Goal: Task Accomplishment & Management: Manage account settings

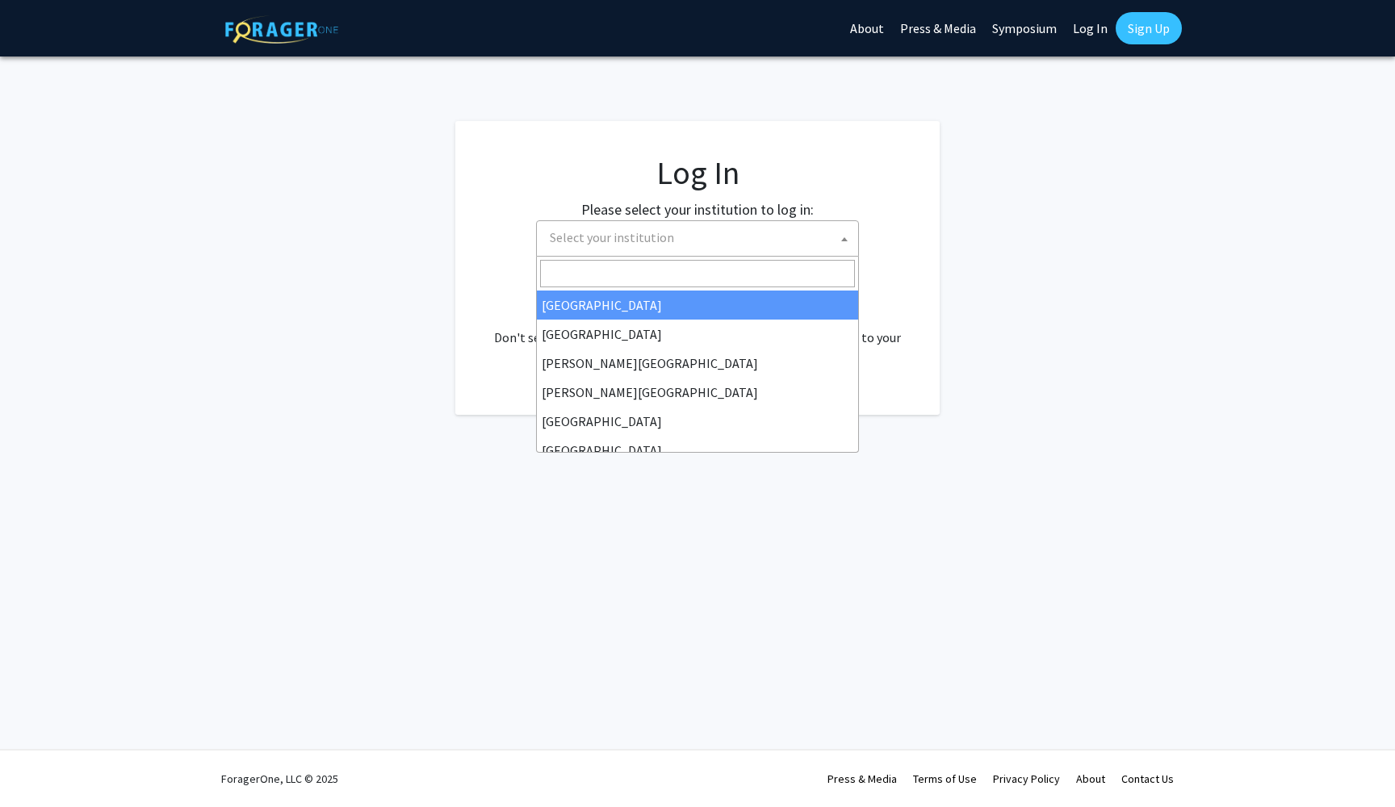
click at [740, 255] on span "Select your institution" at bounding box center [697, 238] width 323 height 36
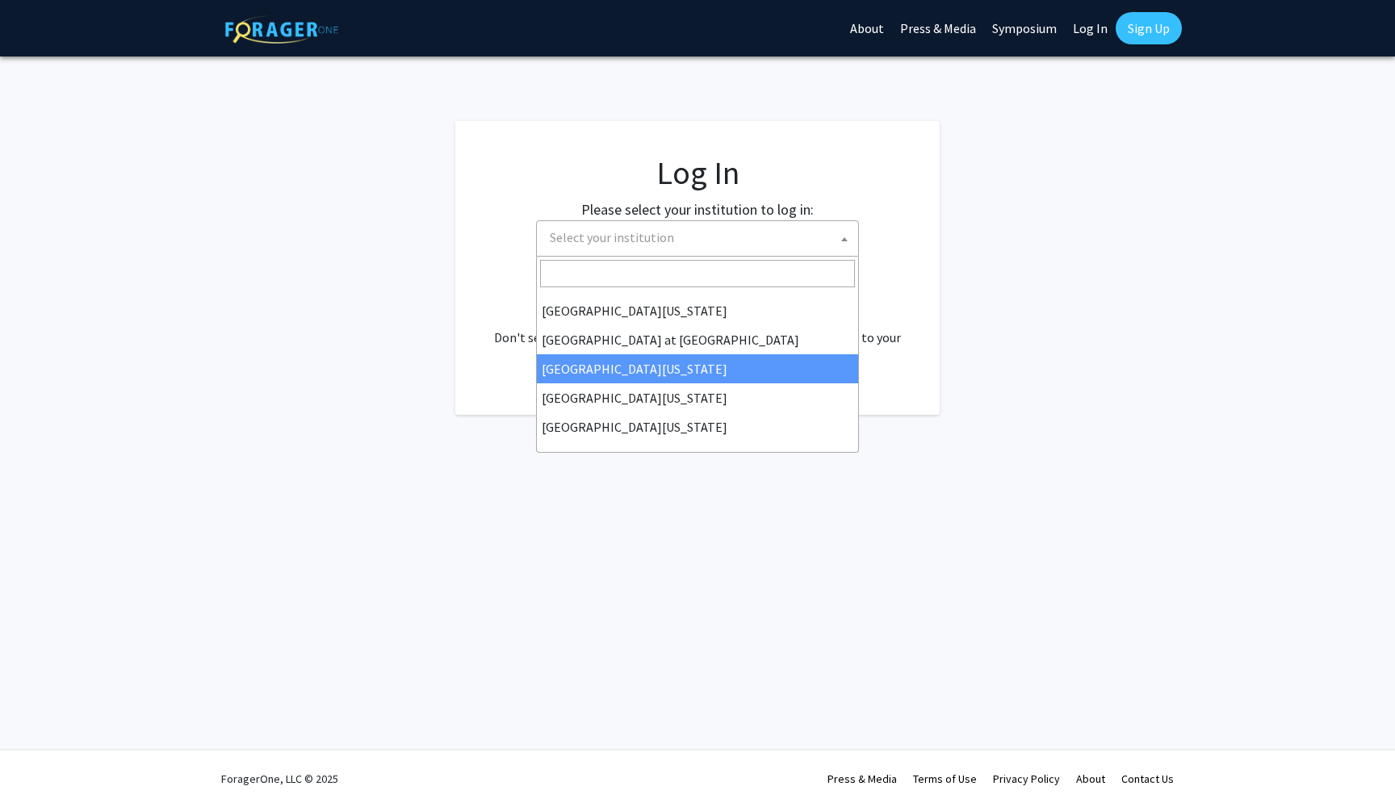
scroll to position [565, 0]
select select "13"
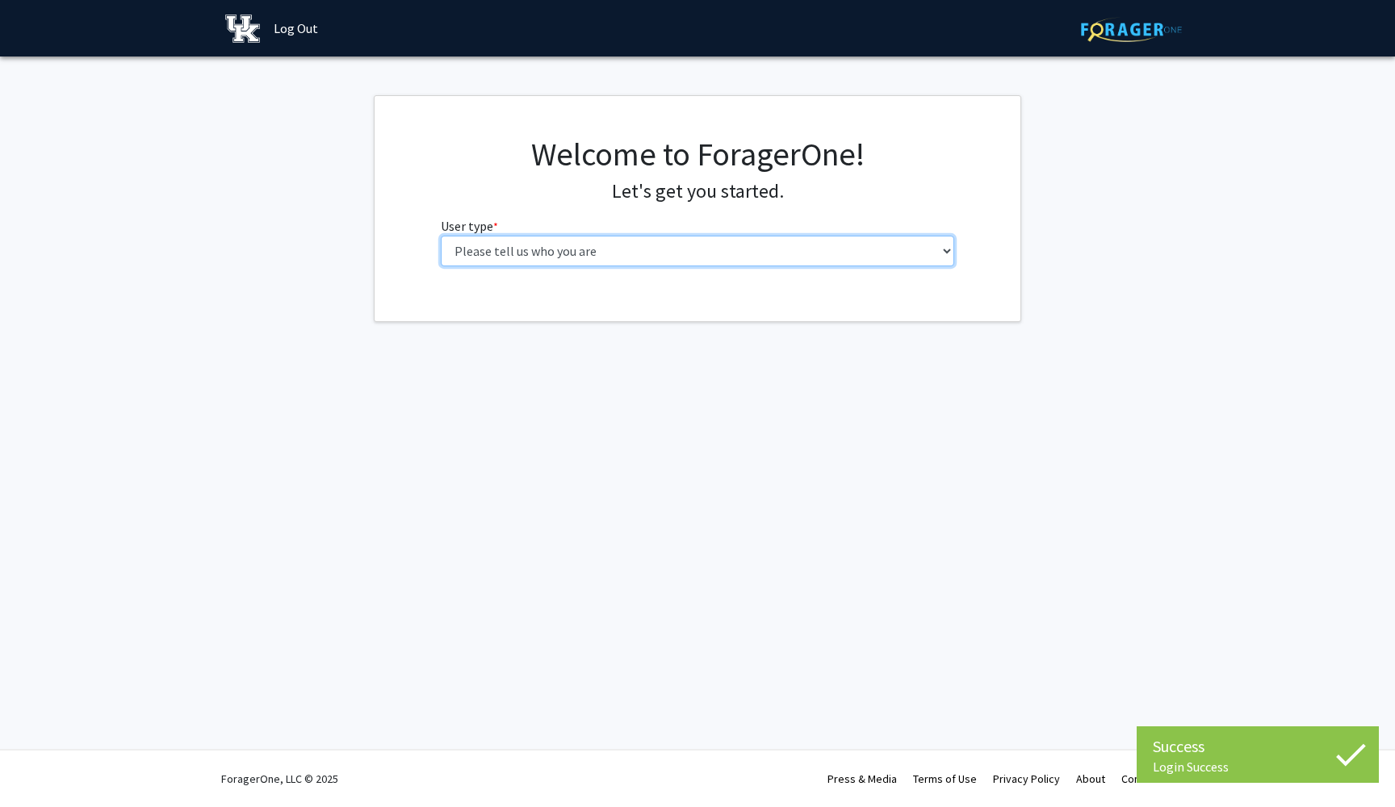
select select "1: undergrad"
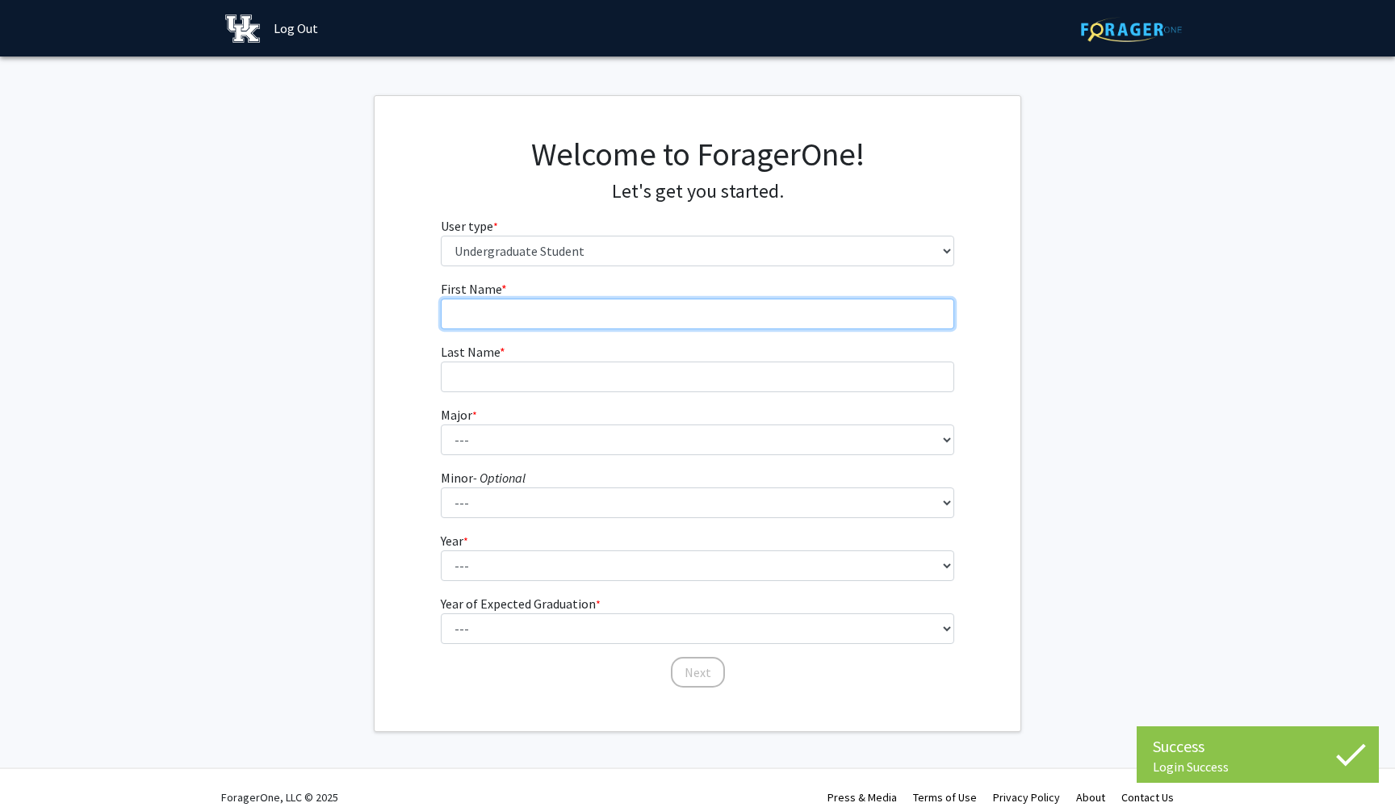
click at [777, 317] on input "First Name * required" at bounding box center [698, 314] width 514 height 31
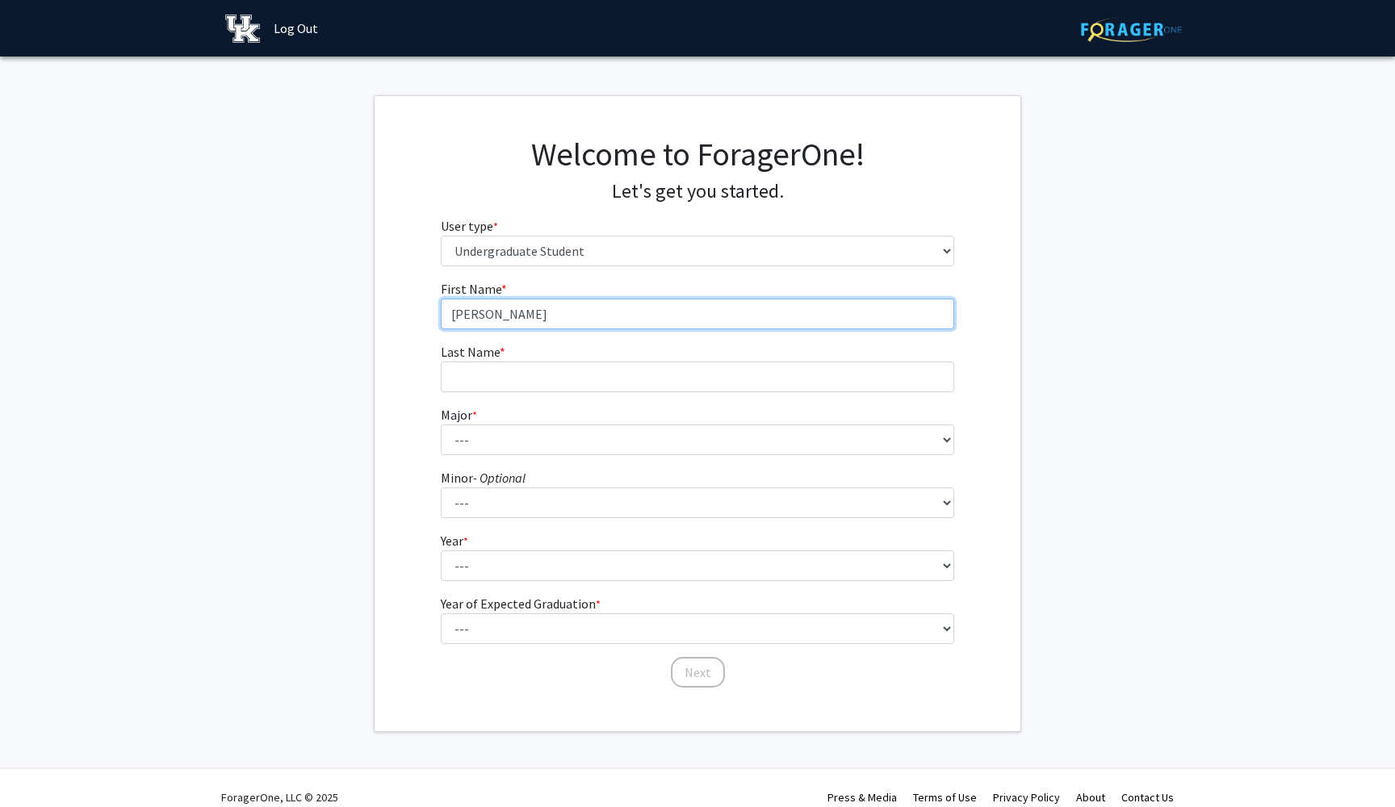
type input "[PERSON_NAME]"
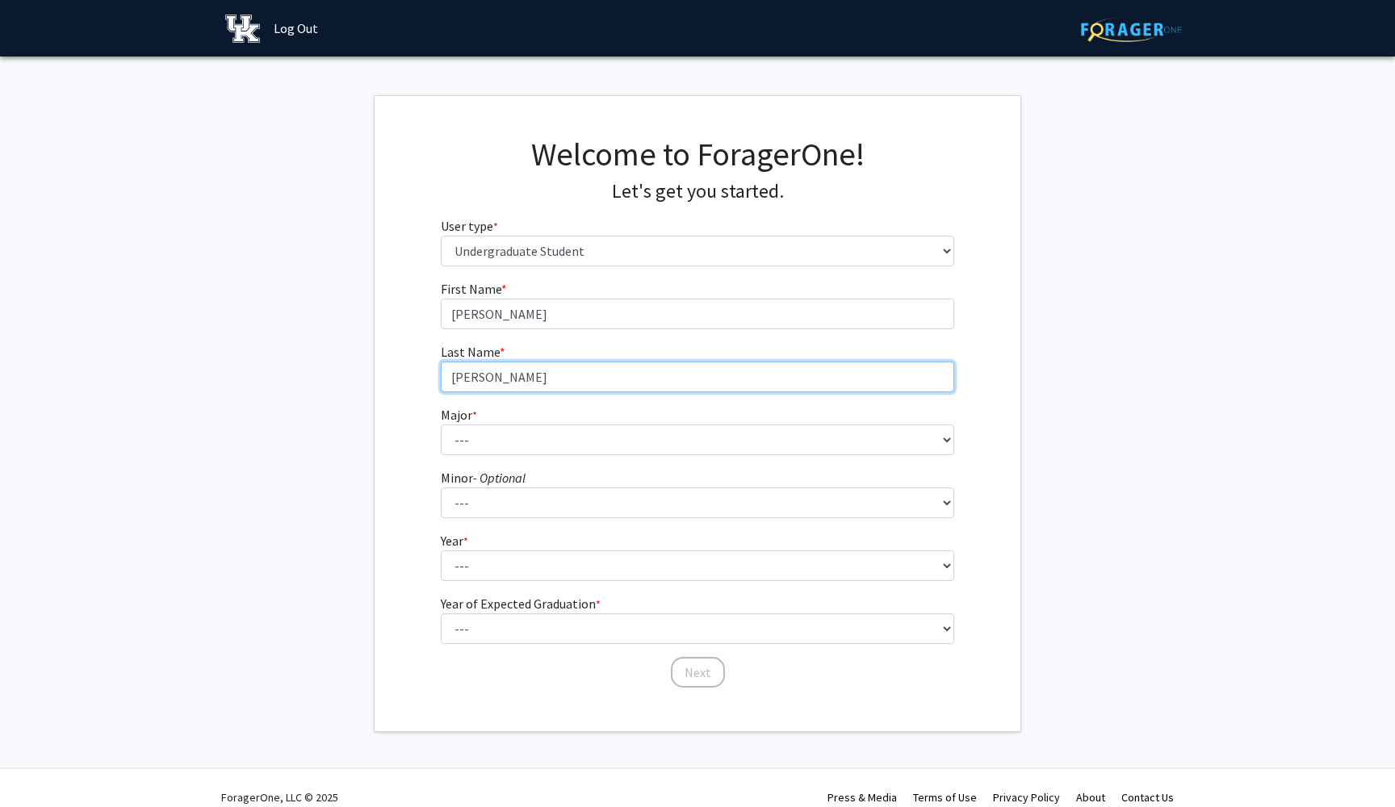
type input "[PERSON_NAME]"
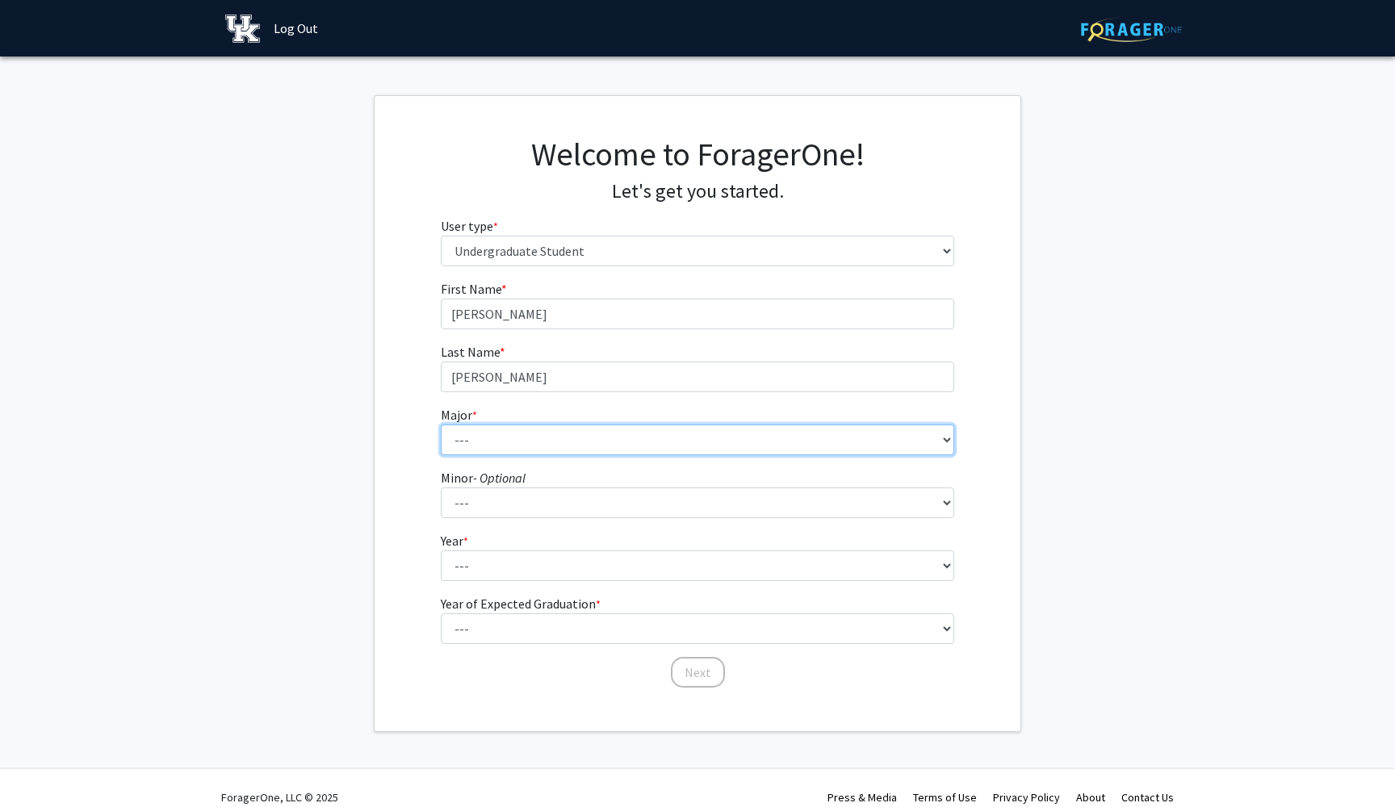
select select "64: 900"
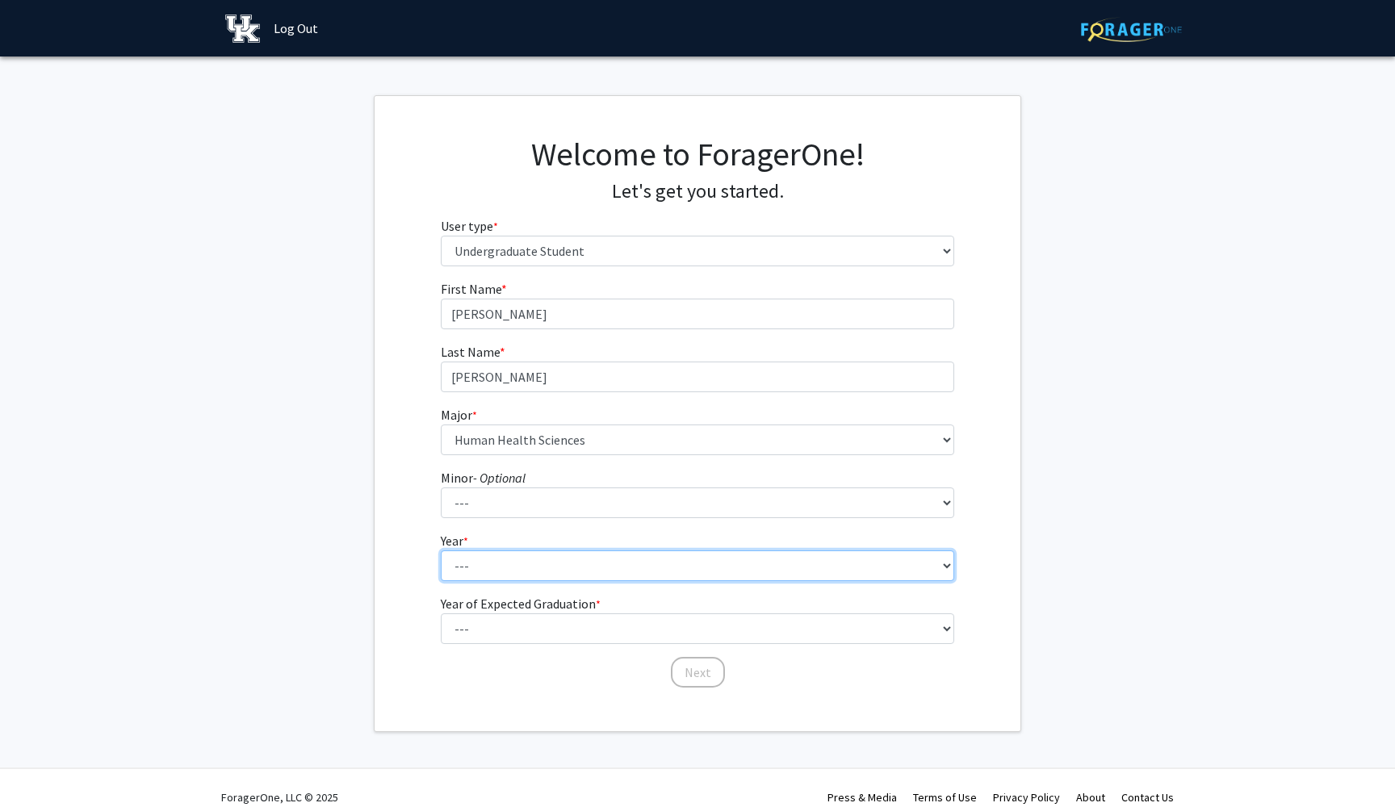
select select "3: junior"
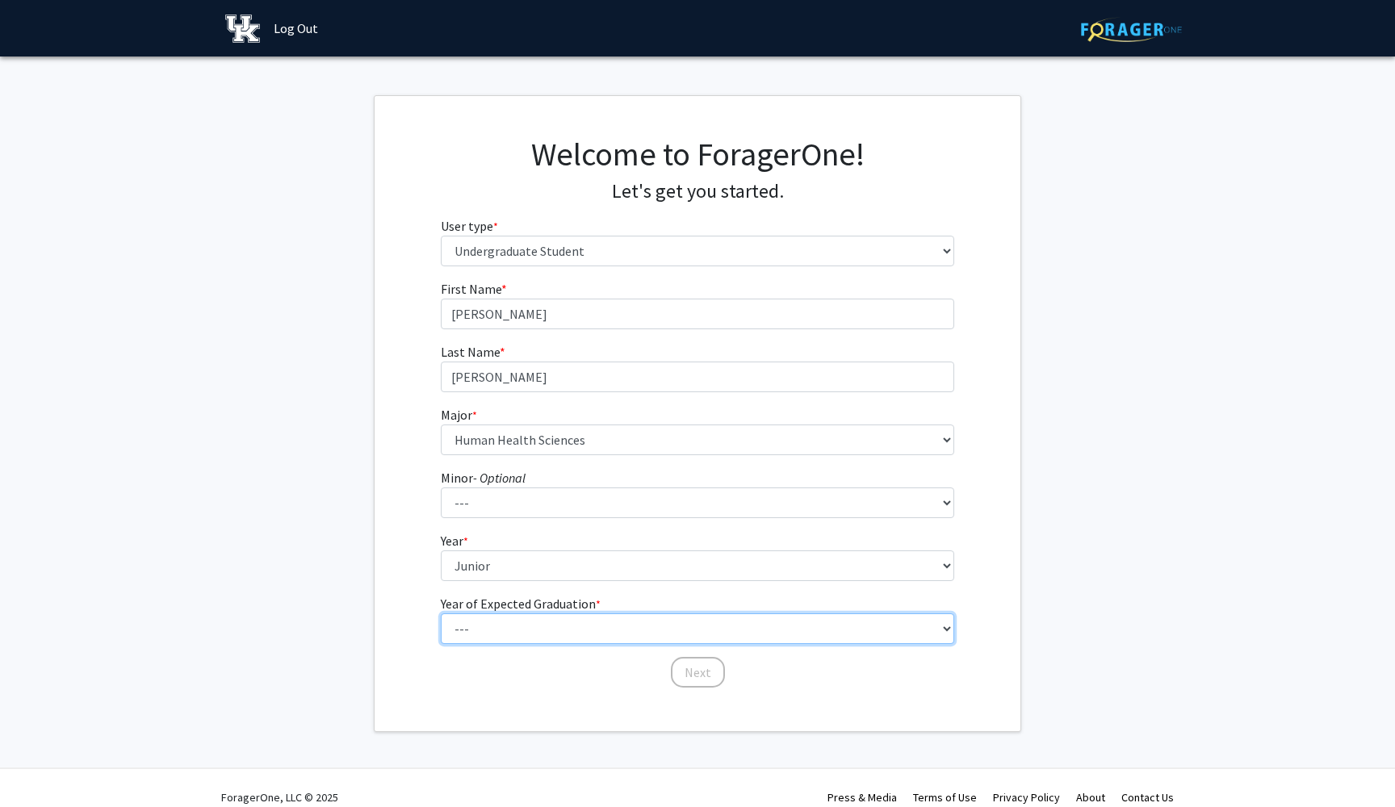
select select "3: 2027"
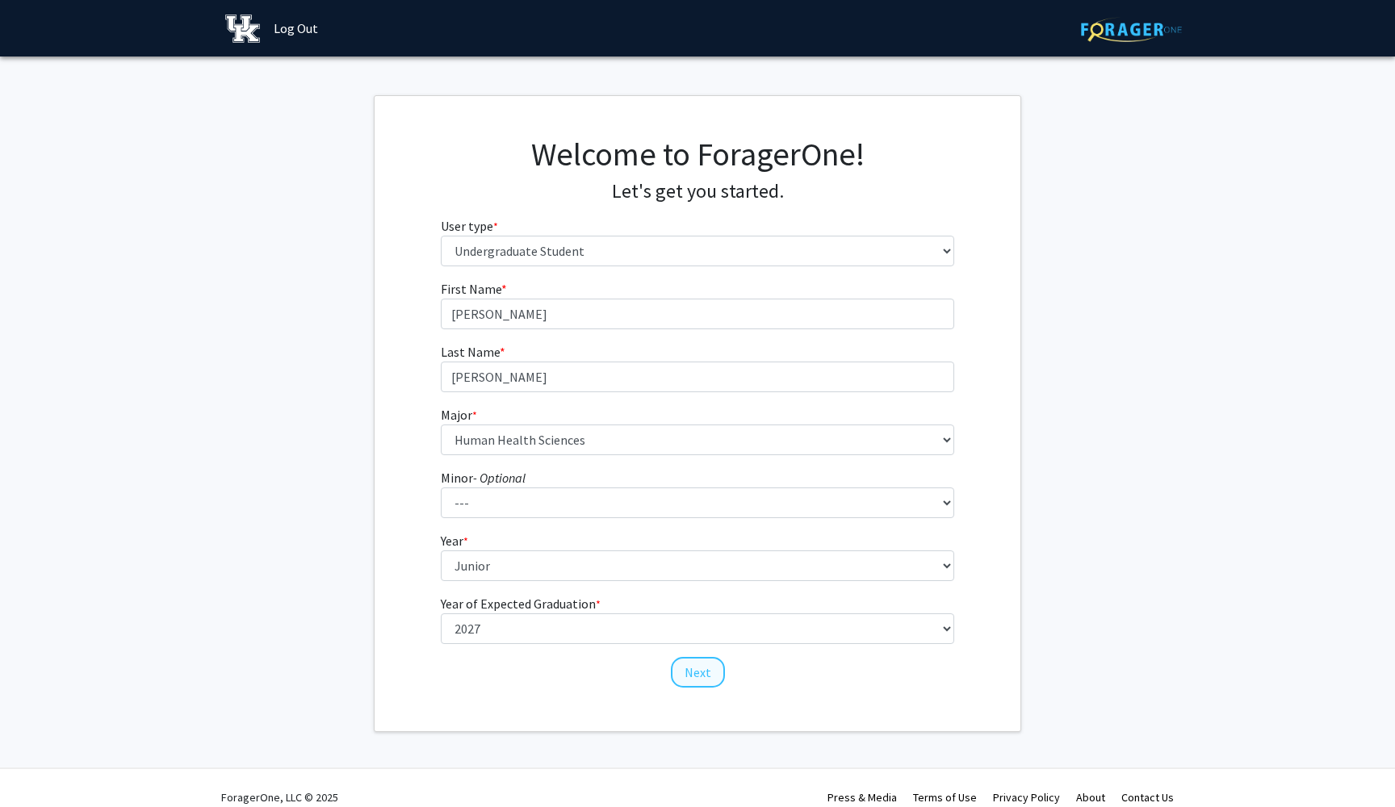
click at [680, 665] on button "Next" at bounding box center [698, 672] width 54 height 31
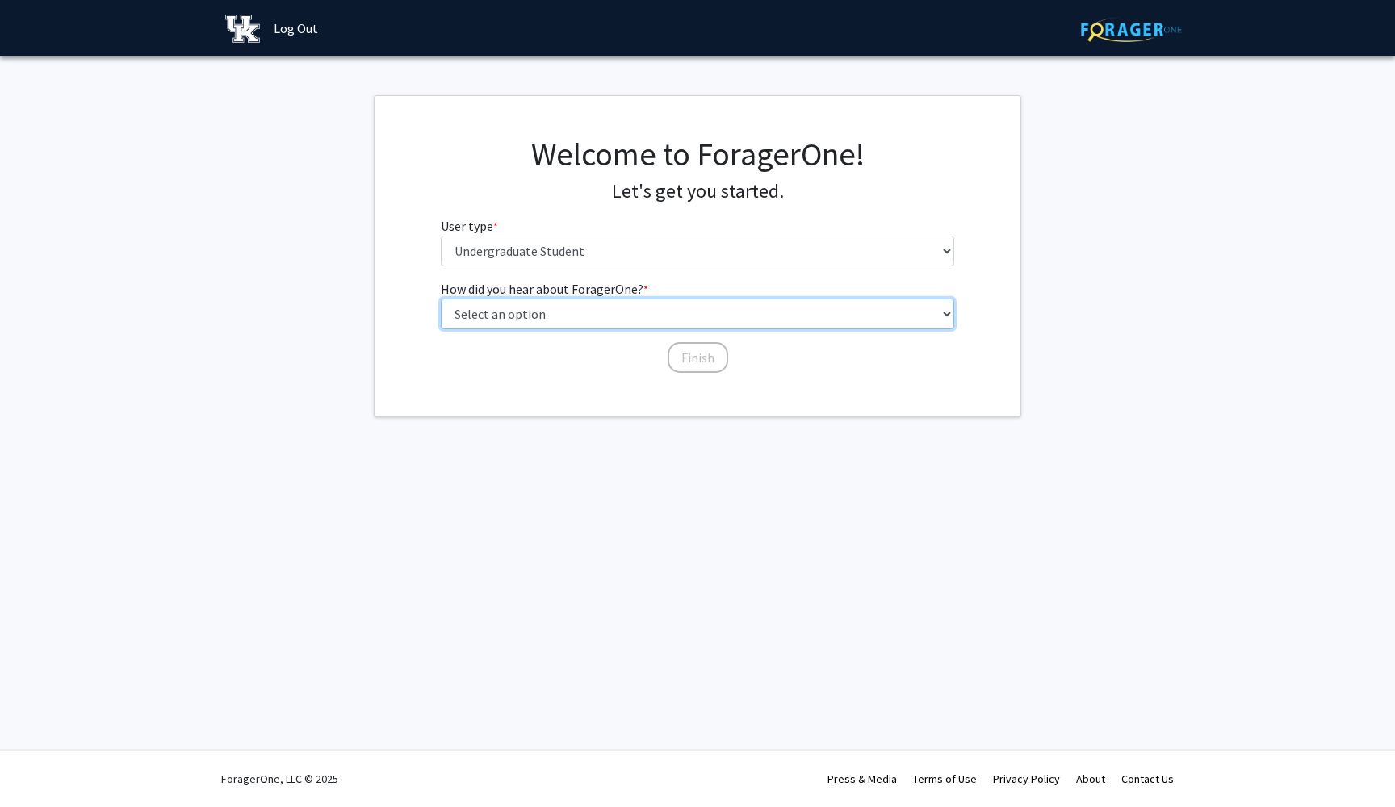
select select "5: other"
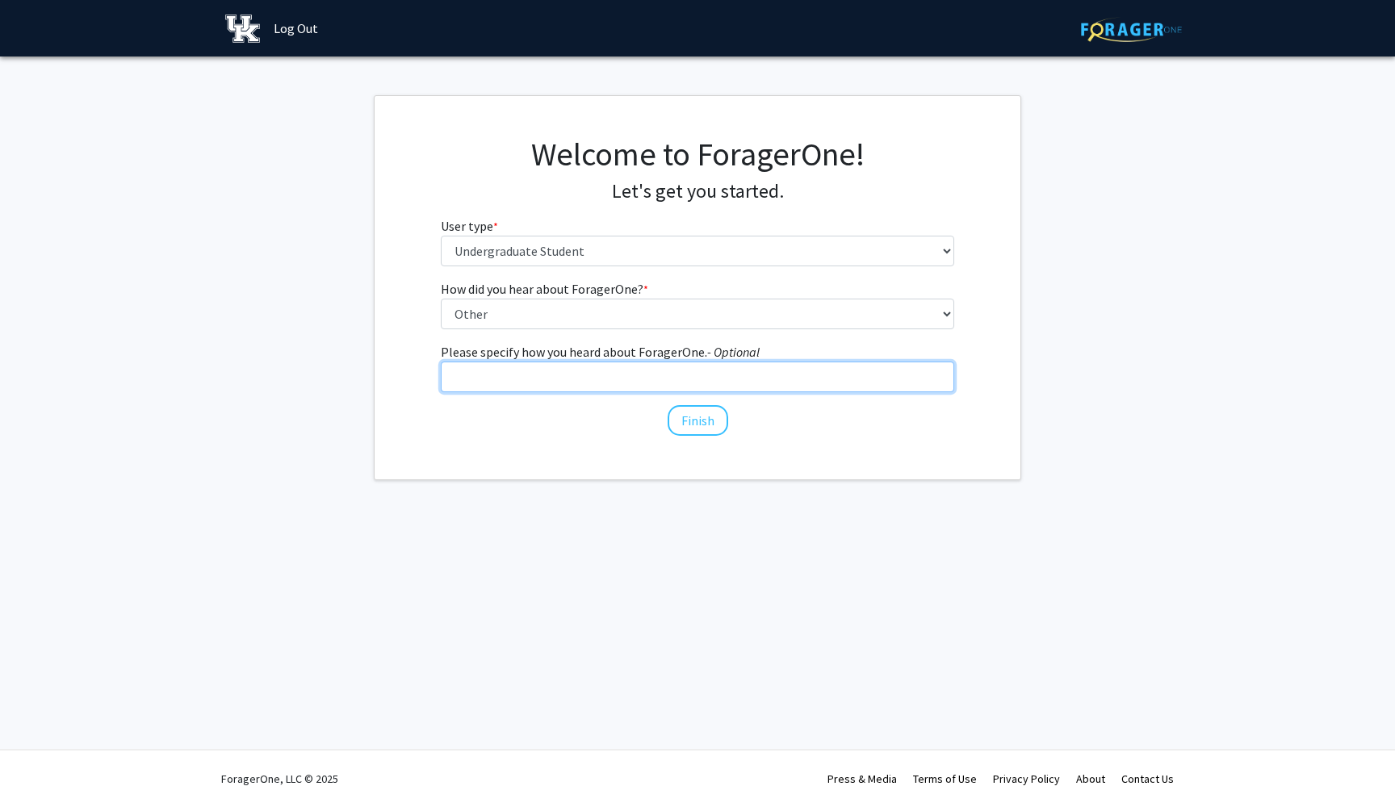
click at [584, 379] on input "Please specify how you heard about ForagerOne. - Optional" at bounding box center [698, 377] width 514 height 31
click at [687, 409] on button "Finish" at bounding box center [698, 420] width 61 height 31
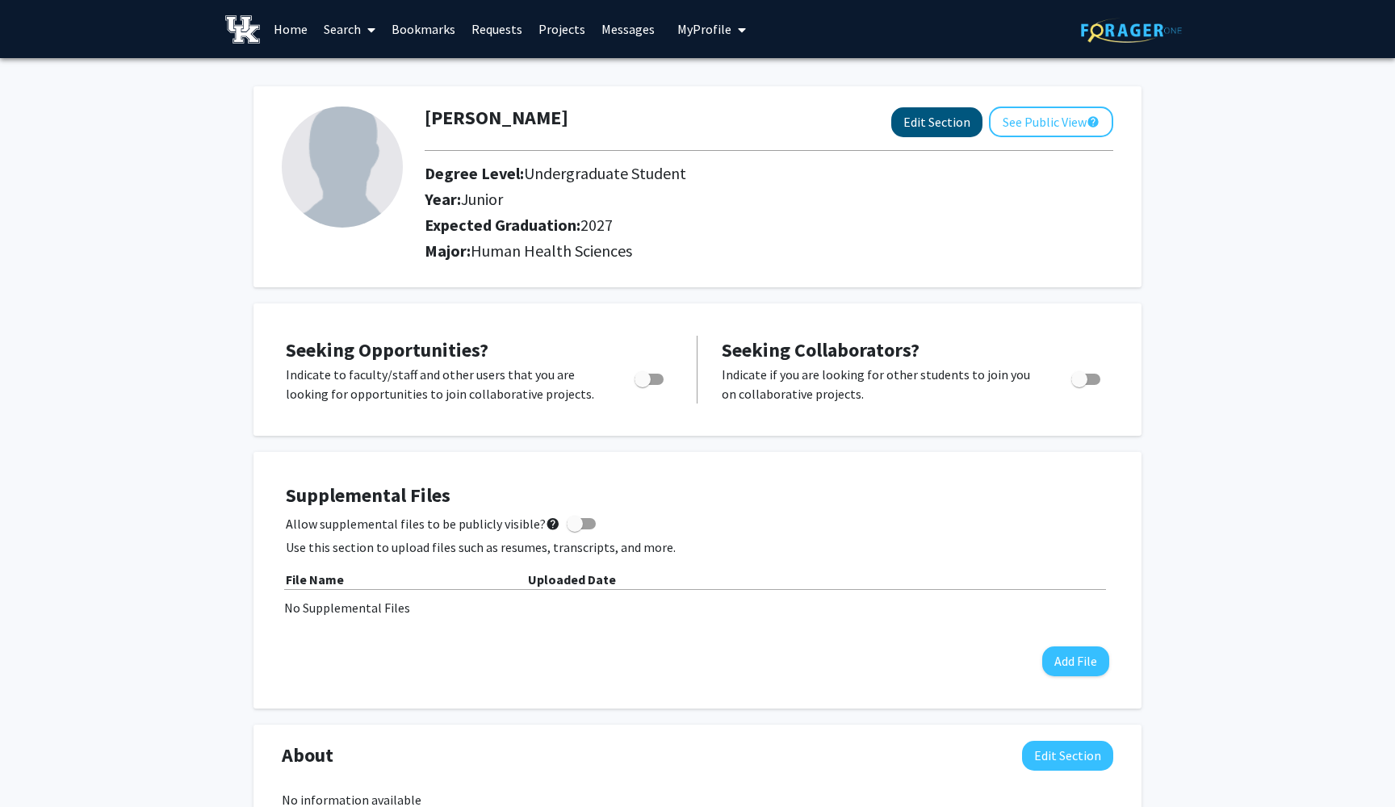
click at [935, 122] on button "Edit Section" at bounding box center [936, 122] width 91 height 30
select select "junior"
select select "2027"
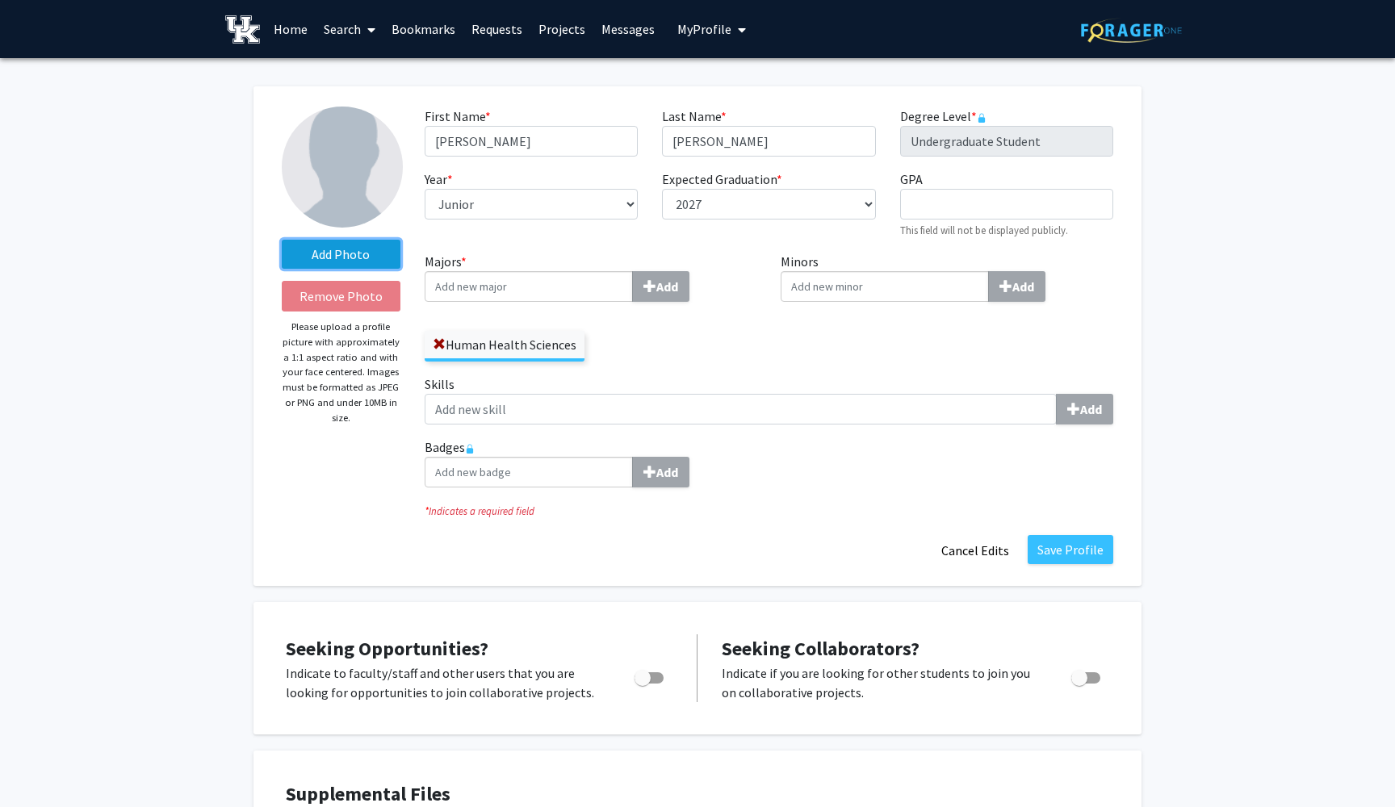
click at [360, 265] on label "Add Photo" at bounding box center [341, 254] width 119 height 29
click at [0, 0] on input "Add Photo" at bounding box center [0, 0] width 0 height 0
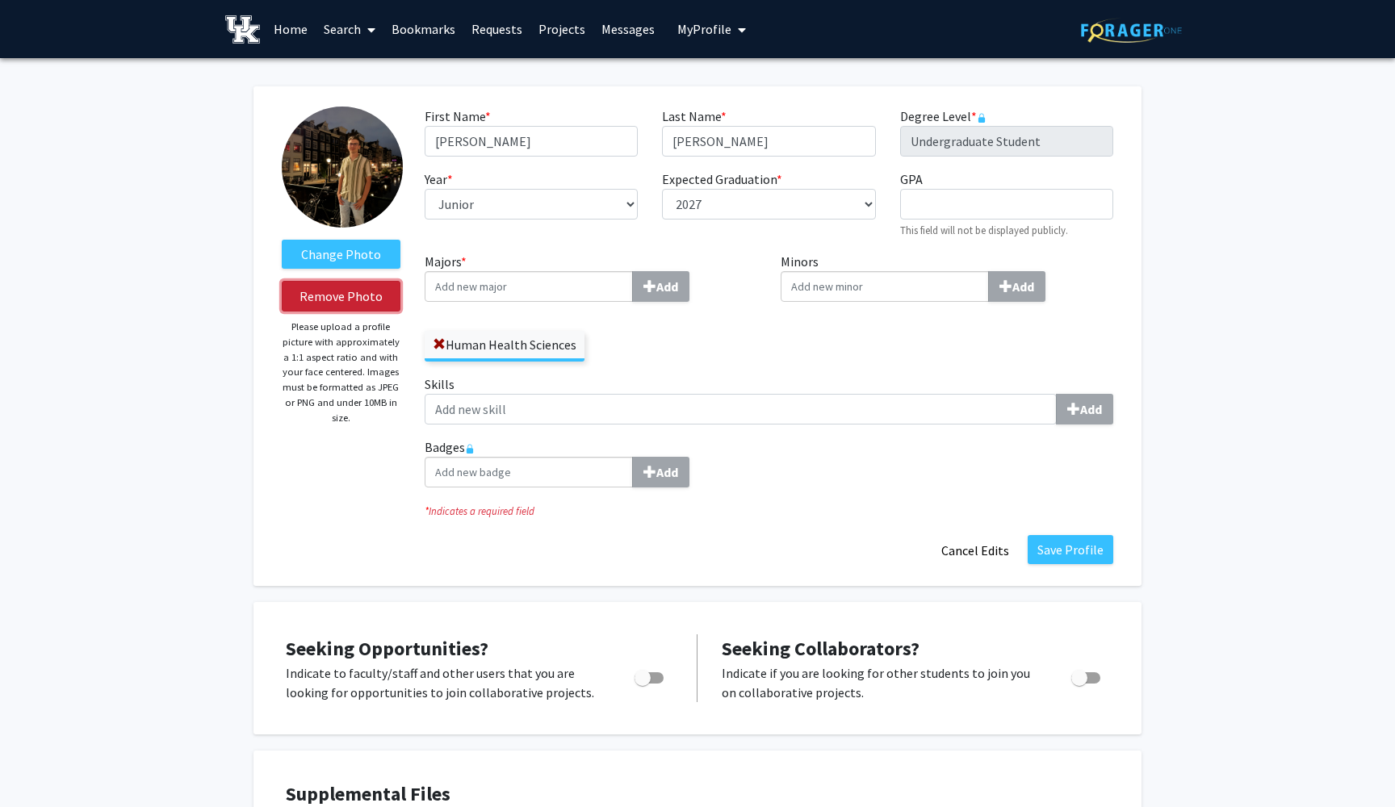
click at [360, 296] on button "Remove Photo" at bounding box center [341, 296] width 119 height 31
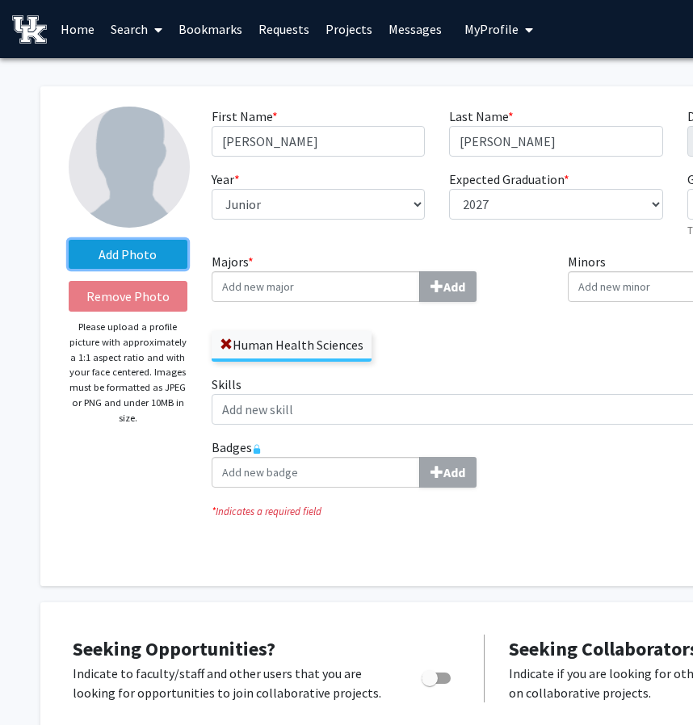
click at [123, 257] on label "Add Photo" at bounding box center [128, 254] width 119 height 29
click at [0, 0] on input "Add Photo" at bounding box center [0, 0] width 0 height 0
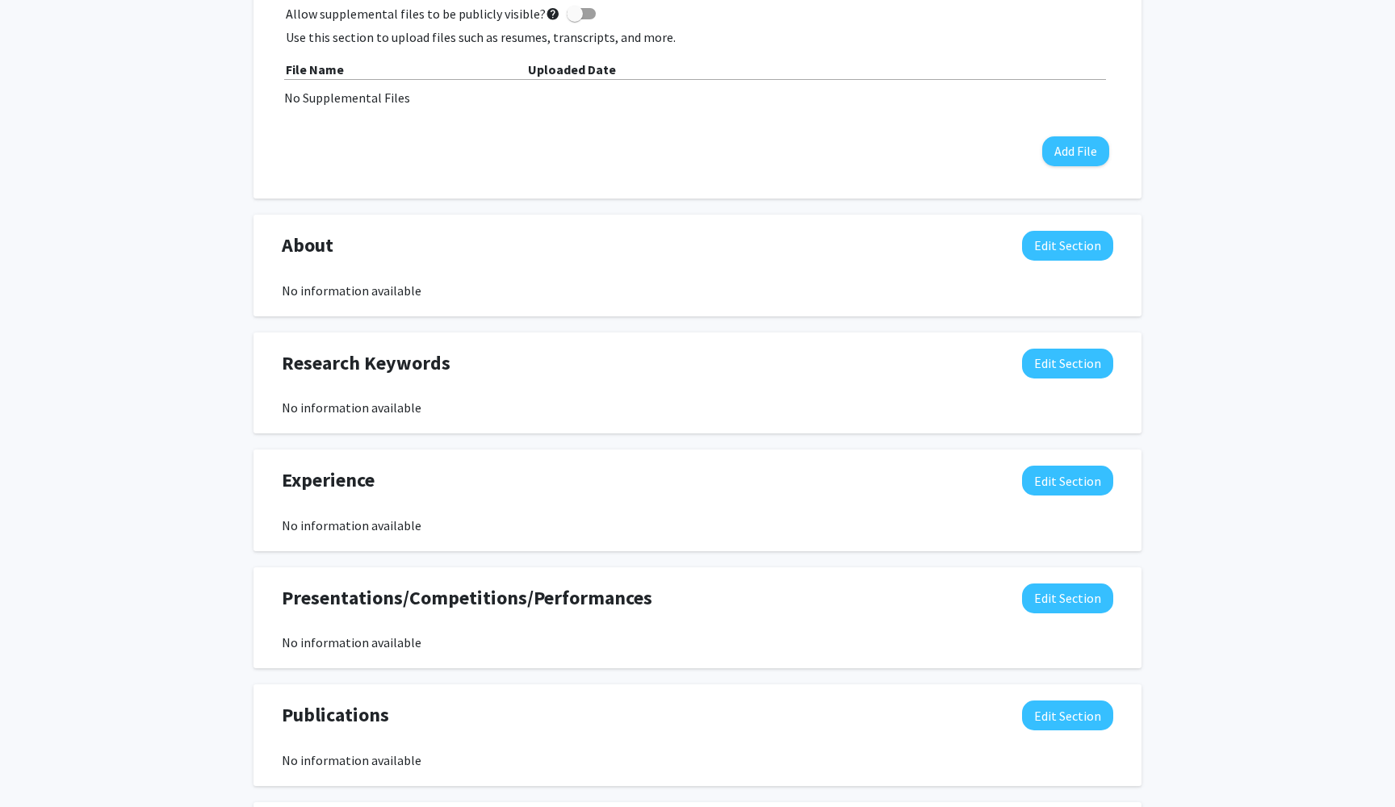
scroll to position [810, 0]
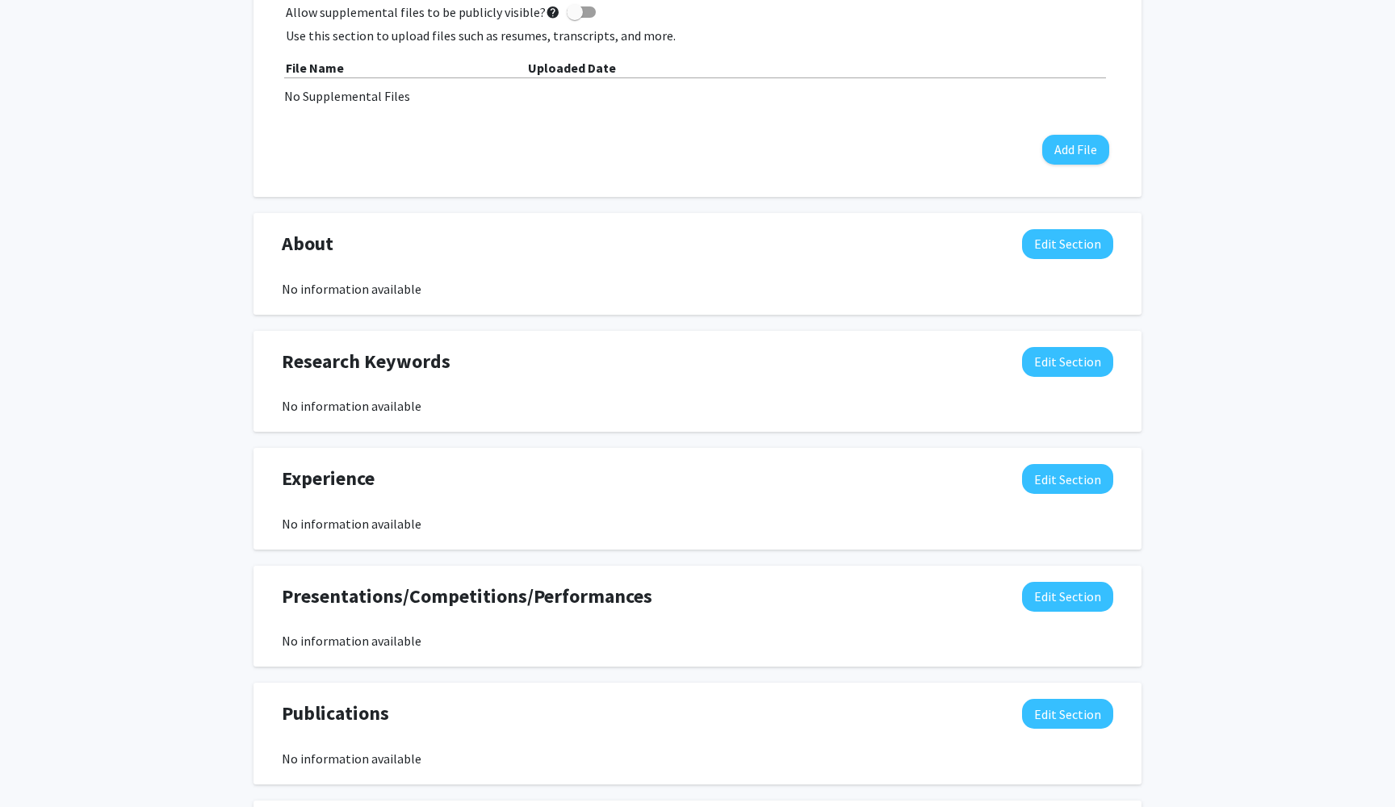
click at [992, 524] on div "No information available" at bounding box center [697, 523] width 831 height 19
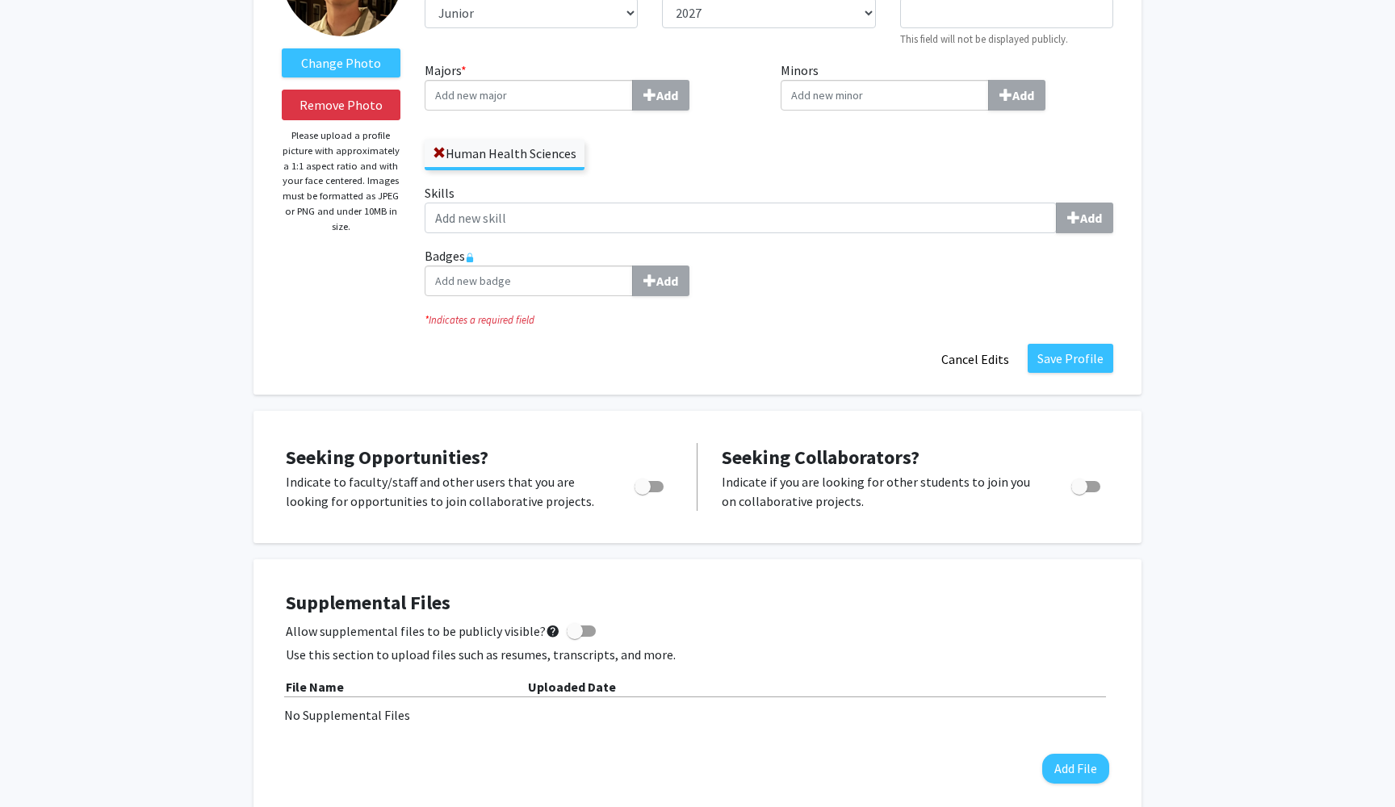
scroll to position [175, 0]
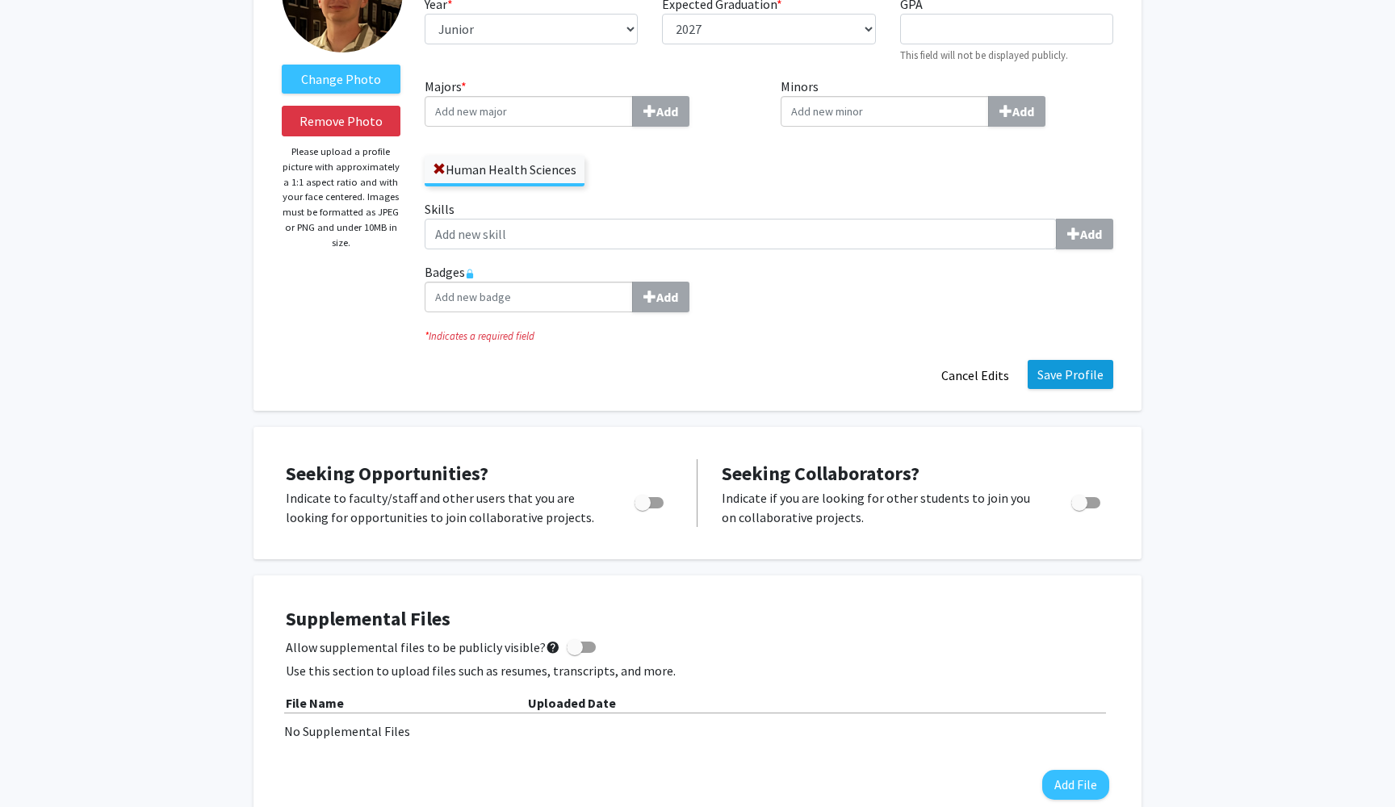
click at [1061, 378] on button "Save Profile" at bounding box center [1071, 374] width 86 height 29
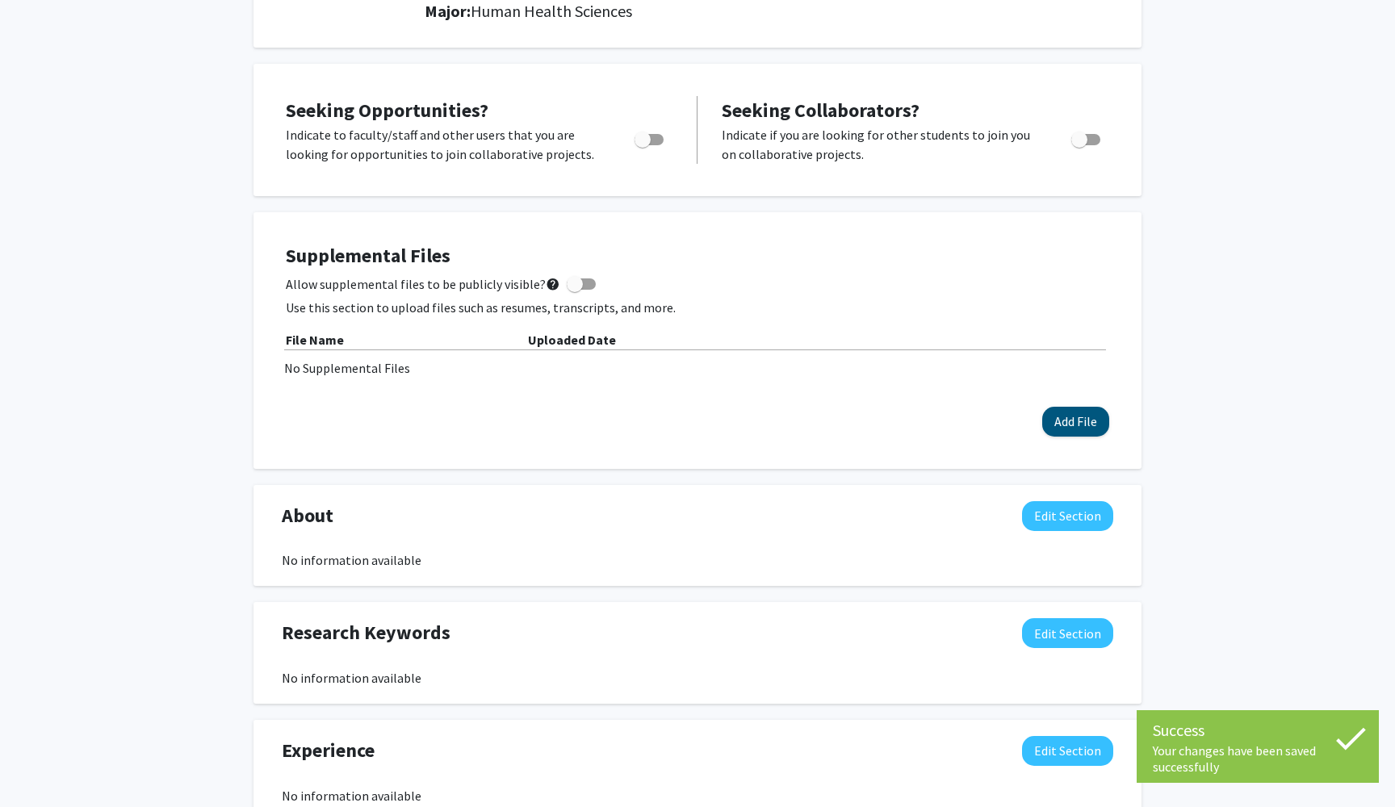
scroll to position [245, 0]
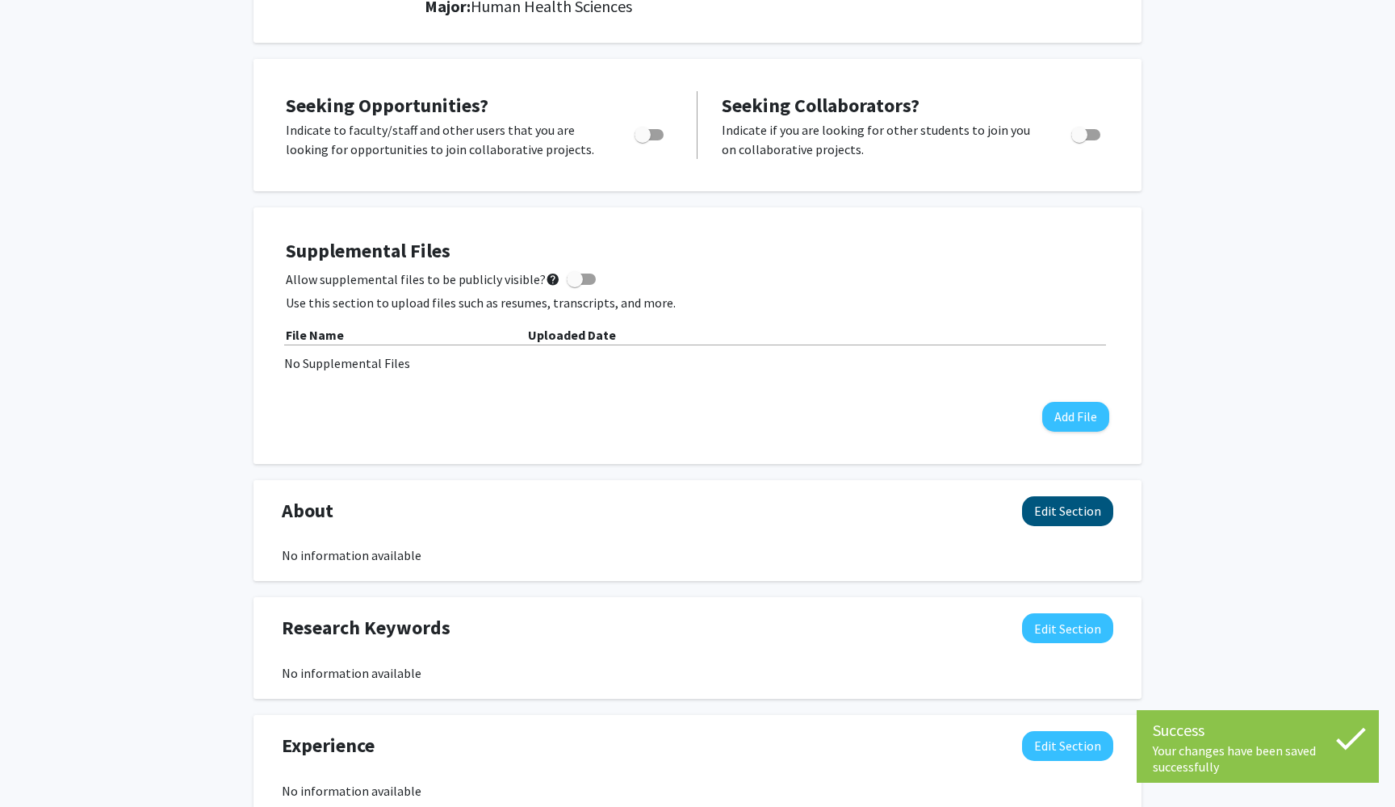
click at [1064, 509] on button "Edit Section" at bounding box center [1067, 511] width 91 height 30
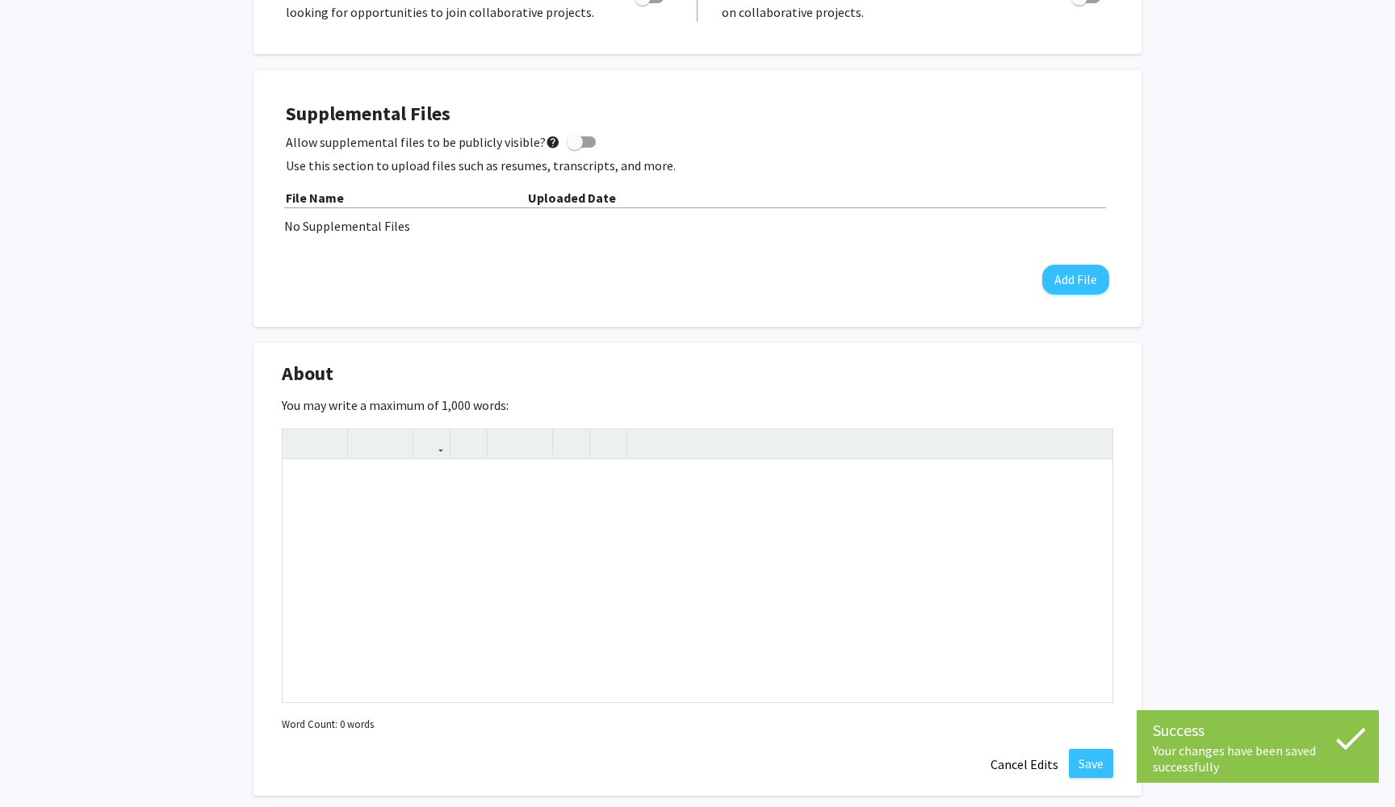
scroll to position [474, 0]
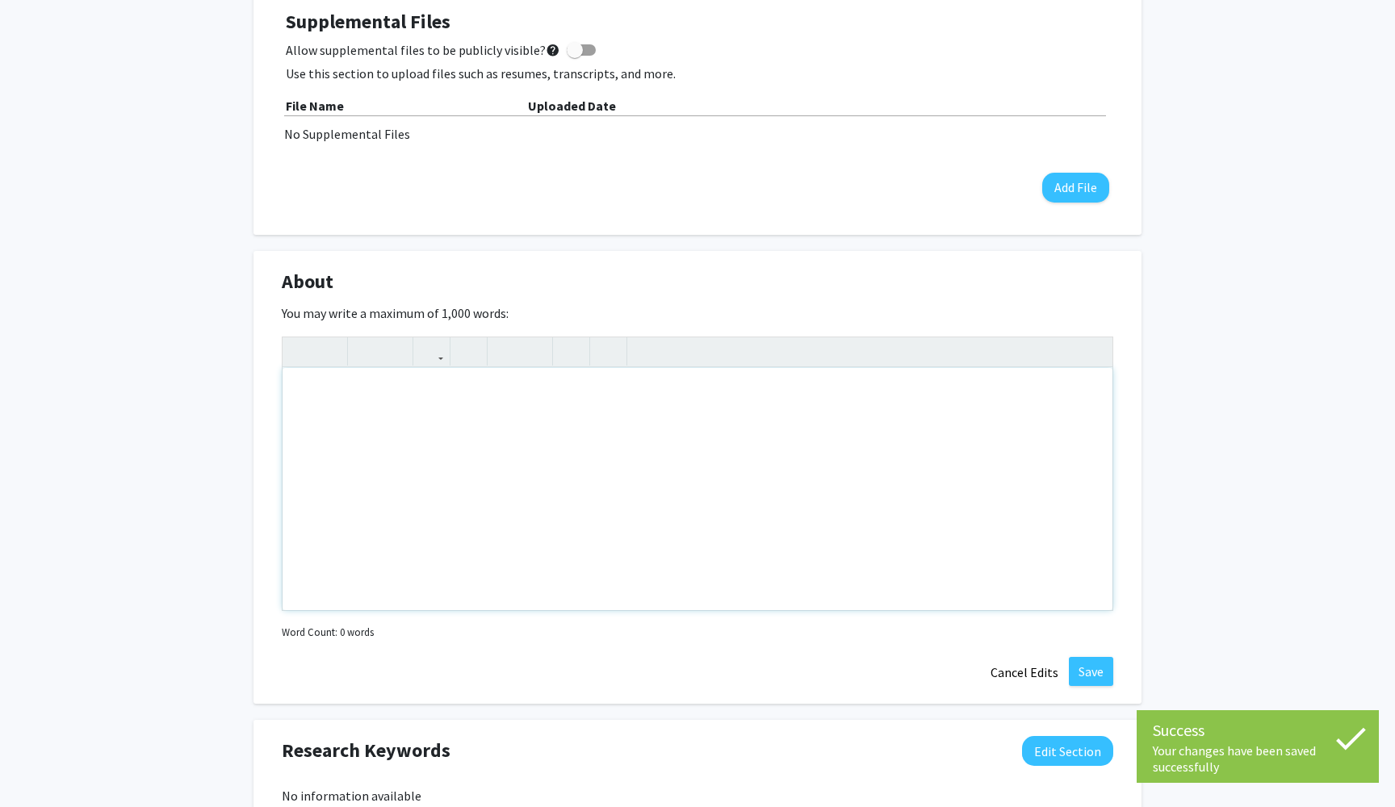
click at [529, 500] on div "Note to users with screen readers: Please deactivate our accessibility plugin f…" at bounding box center [698, 489] width 830 height 242
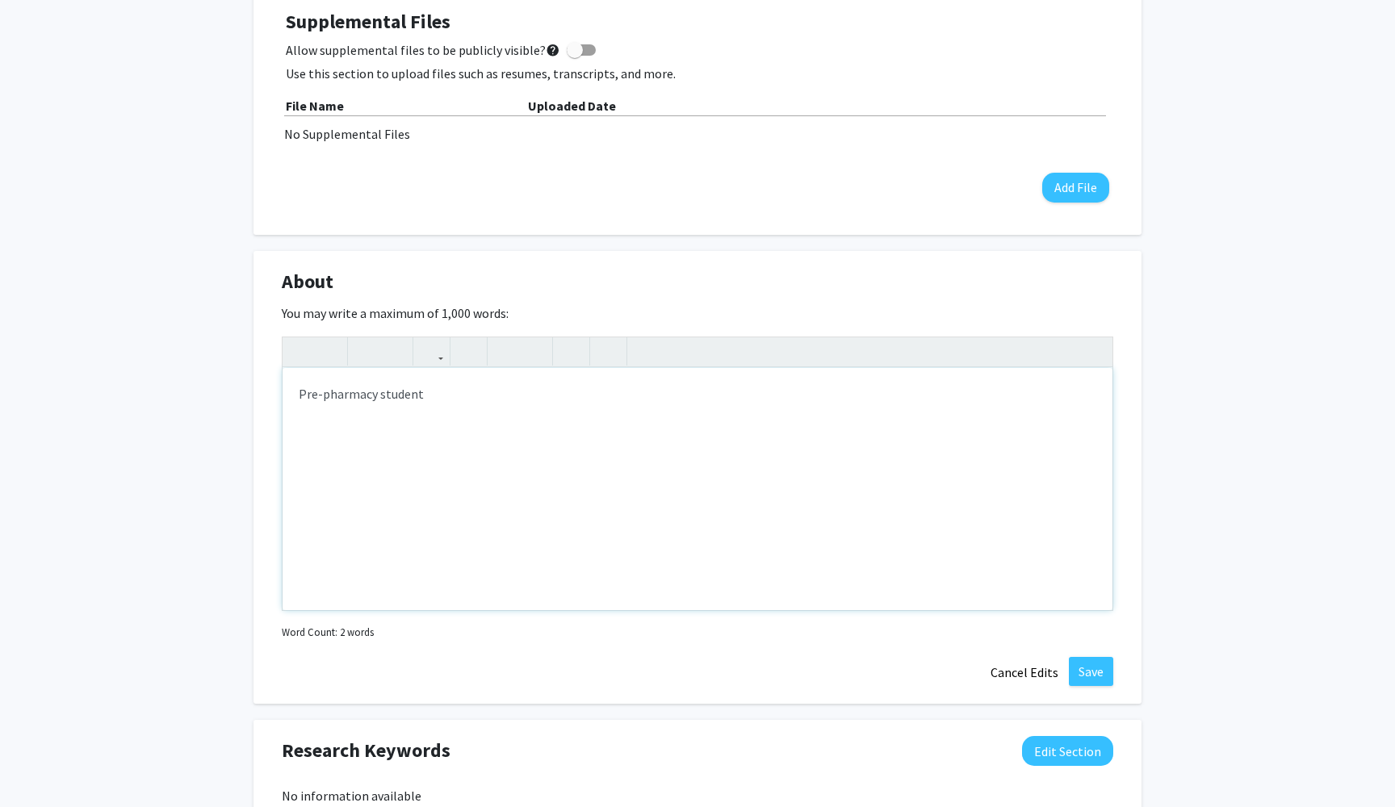
click at [304, 397] on div "Pre-pharmacy student" at bounding box center [698, 489] width 830 height 242
click at [475, 396] on div "3rd year pre-pharmacy student" at bounding box center [698, 489] width 830 height 242
type textarea "3rd year pre-pharmacy student at the [GEOGRAPHIC_DATA][US_STATE]."
click at [1092, 681] on button "Save" at bounding box center [1091, 671] width 44 height 29
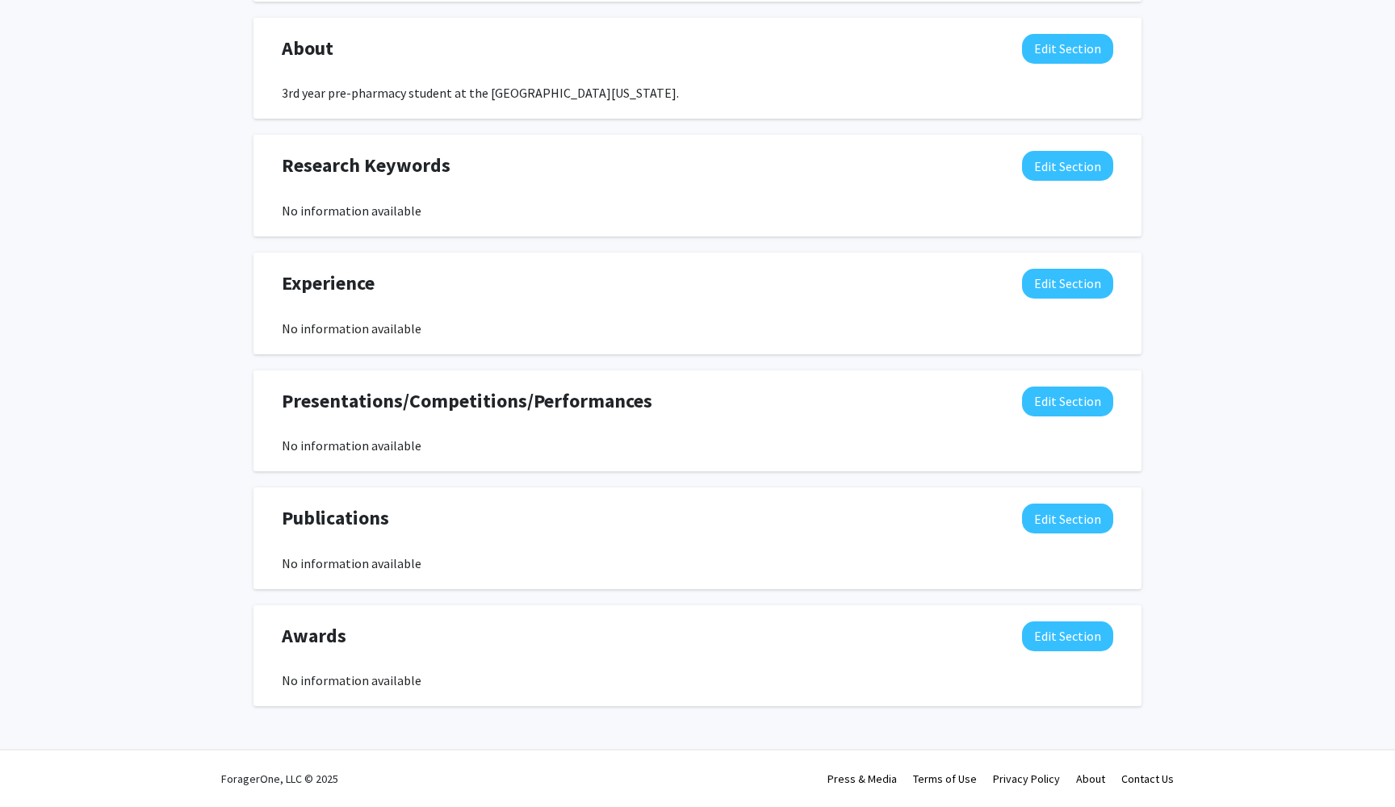
scroll to position [710, 0]
click at [1071, 162] on button "Edit Section" at bounding box center [1067, 166] width 91 height 30
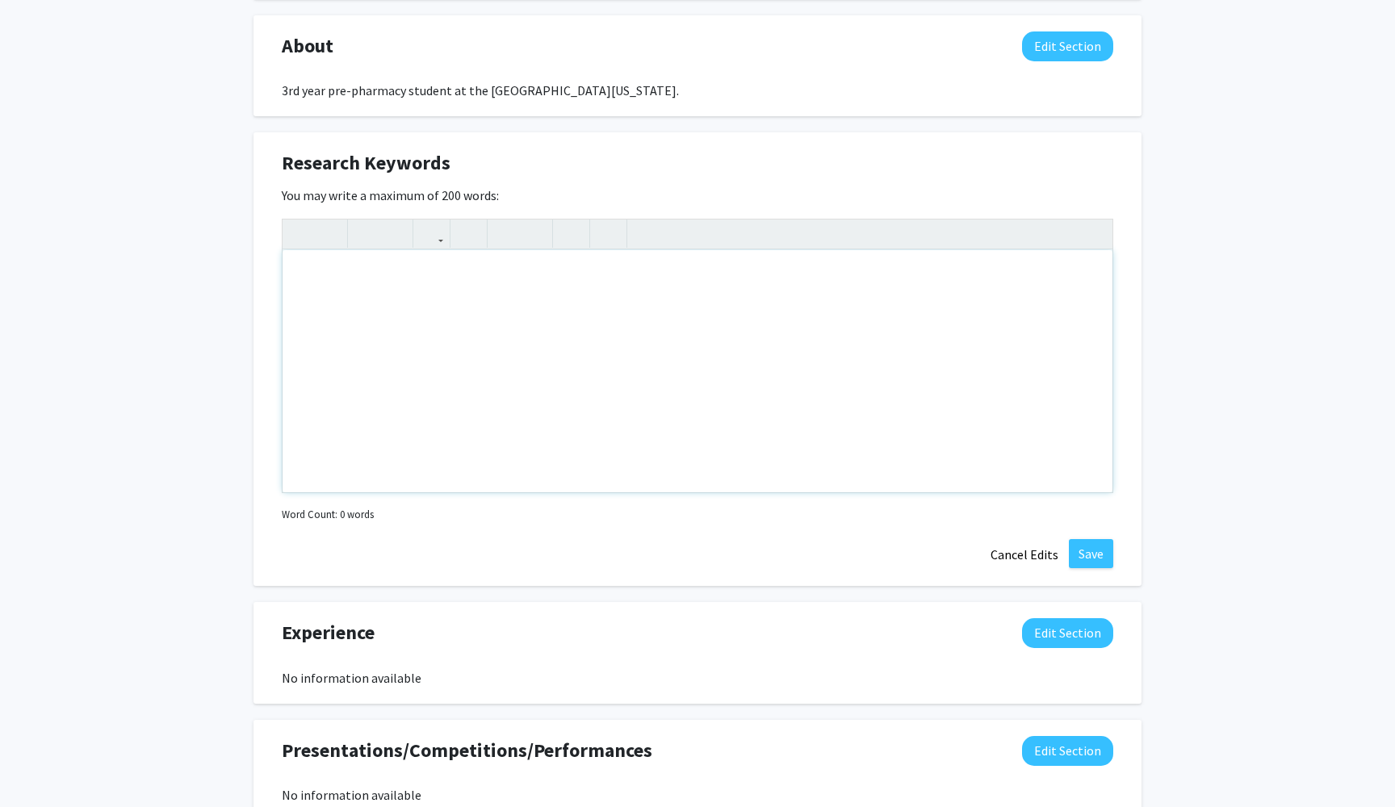
click at [588, 276] on div "Note to users with screen readers: Please deactivate our accessibility plugin f…" at bounding box center [698, 371] width 830 height 242
type textarea "Microbiology, pharmacy, antibiogram."
click at [1091, 573] on div "Research Keywords Edit Section You may write a maximum of 200 words: Microbiolo…" at bounding box center [697, 359] width 888 height 454
click at [1087, 553] on button "Save" at bounding box center [1091, 553] width 44 height 29
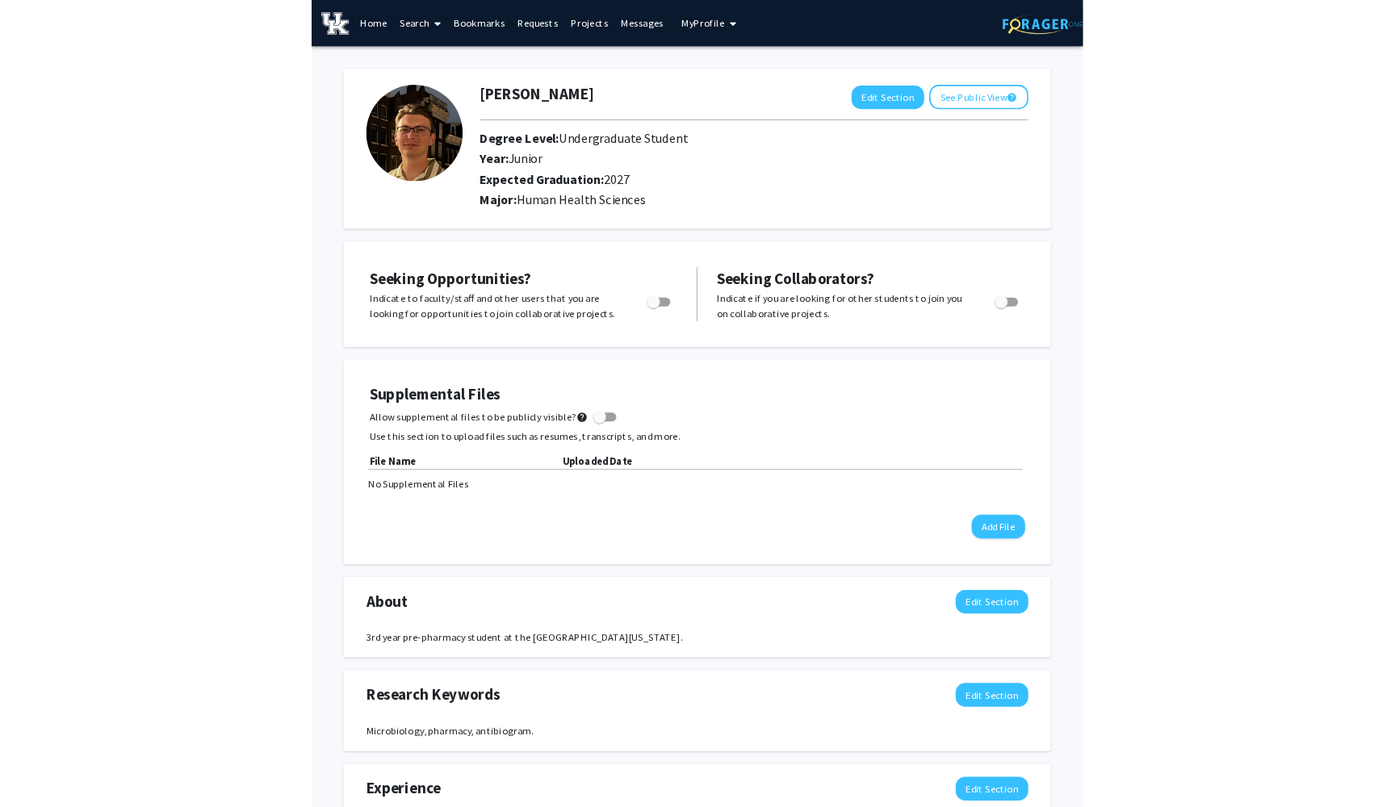
scroll to position [0, 0]
